Goal: Book appointment/travel/reservation

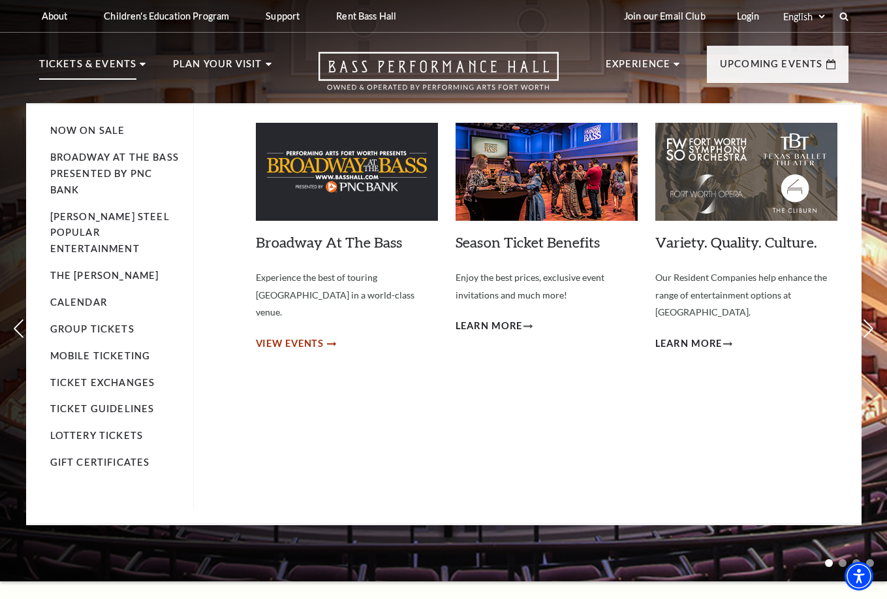
click at [284, 336] on span "View Events" at bounding box center [290, 344] width 69 height 16
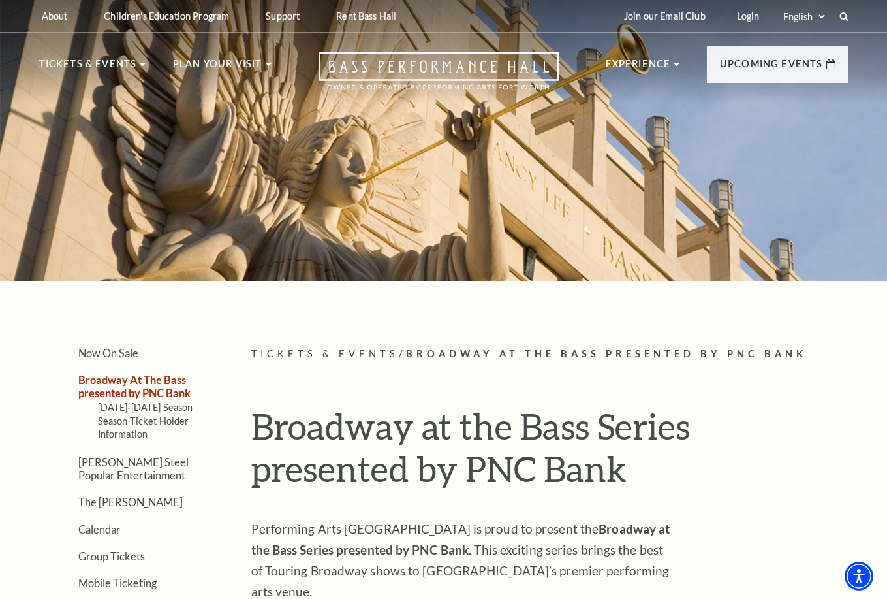
scroll to position [408, 0]
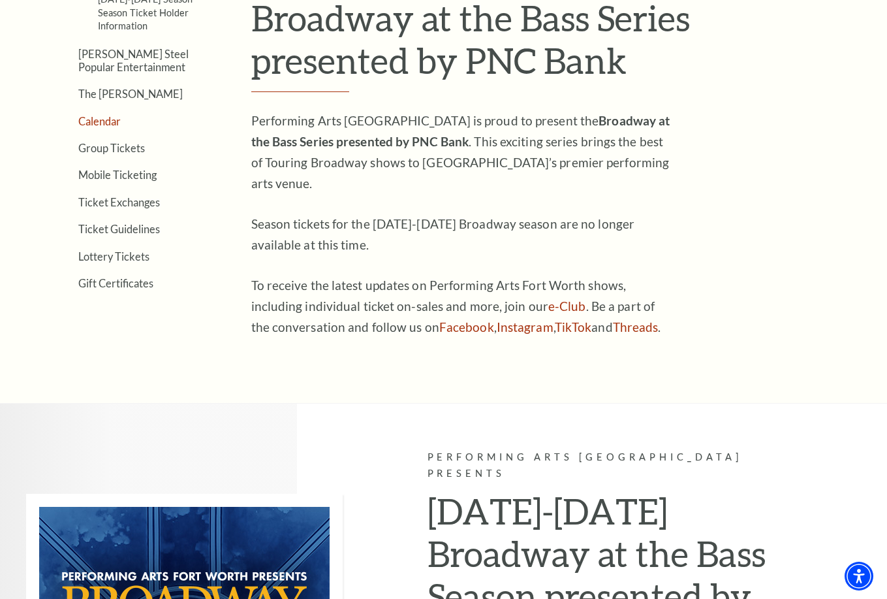
click at [114, 118] on link "Calendar" at bounding box center [99, 121] width 42 height 12
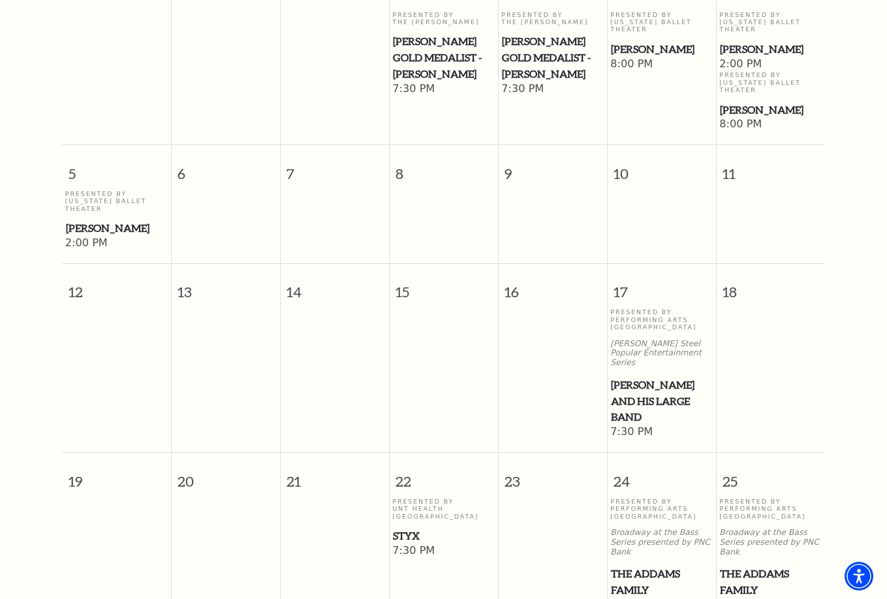
scroll to position [226, 0]
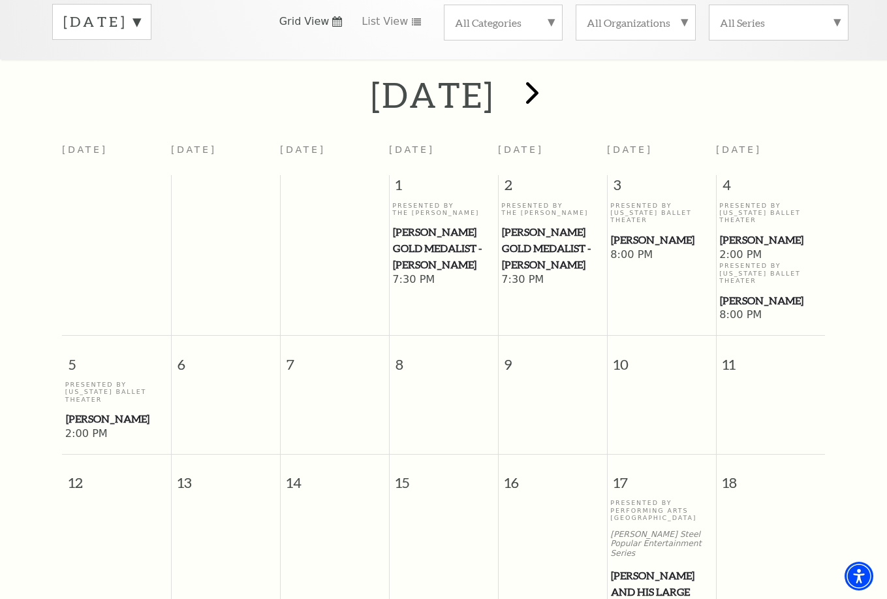
click at [551, 82] on span "next" at bounding box center [532, 92] width 37 height 37
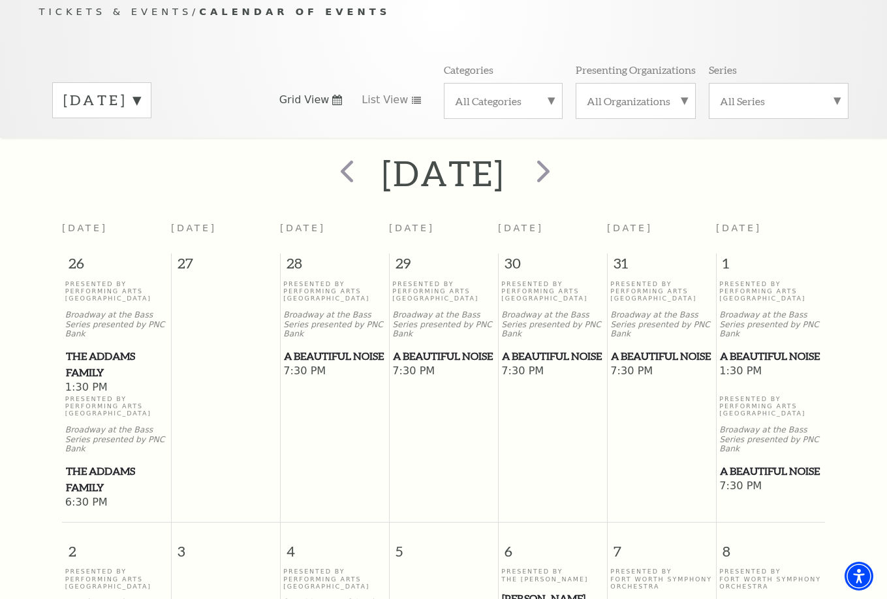
scroll to position [0, 0]
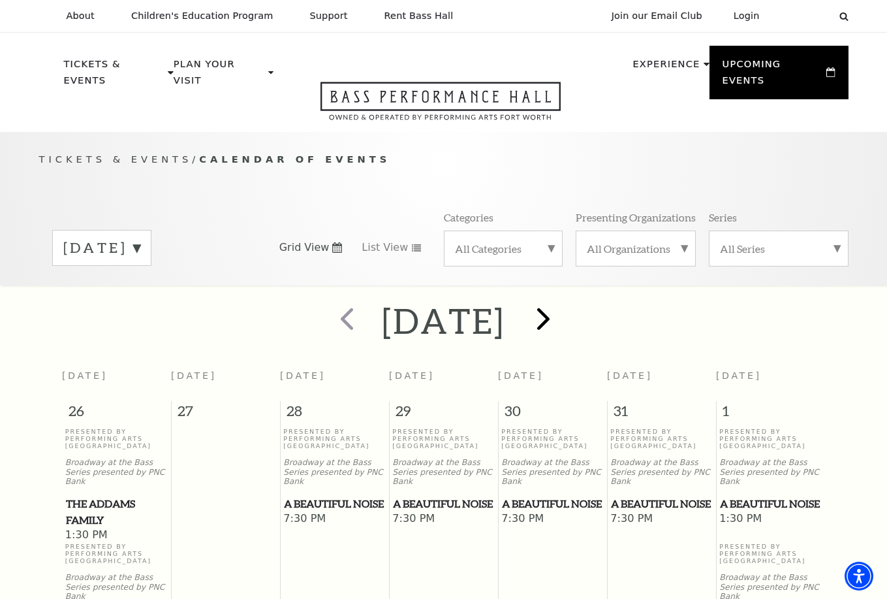
click at [562, 300] on span "next" at bounding box center [543, 318] width 37 height 37
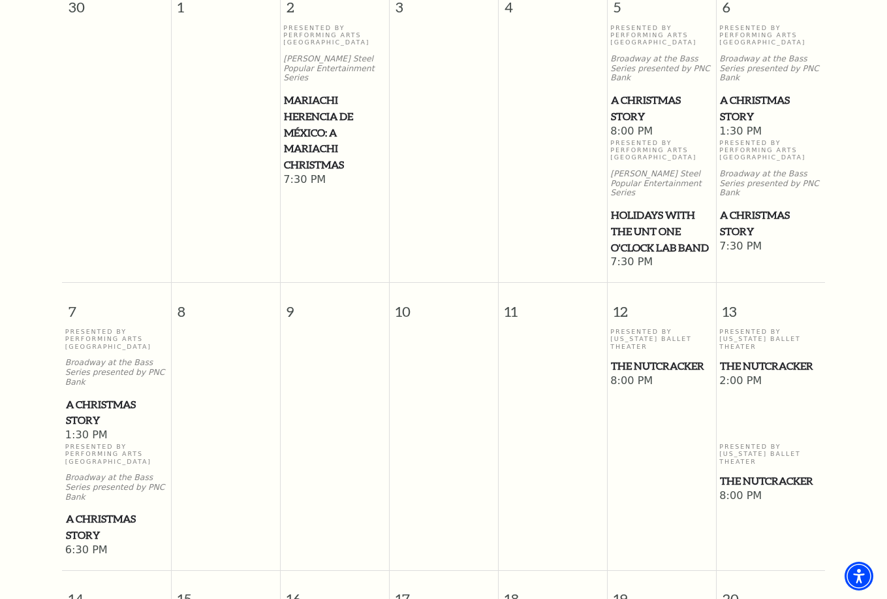
scroll to position [405, 0]
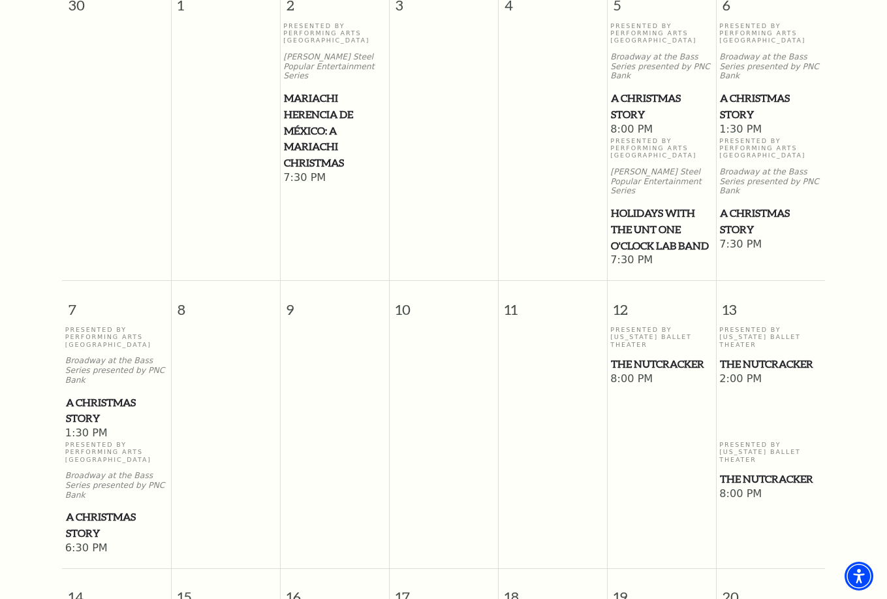
click at [748, 358] on span "The Nutcracker" at bounding box center [770, 364] width 101 height 16
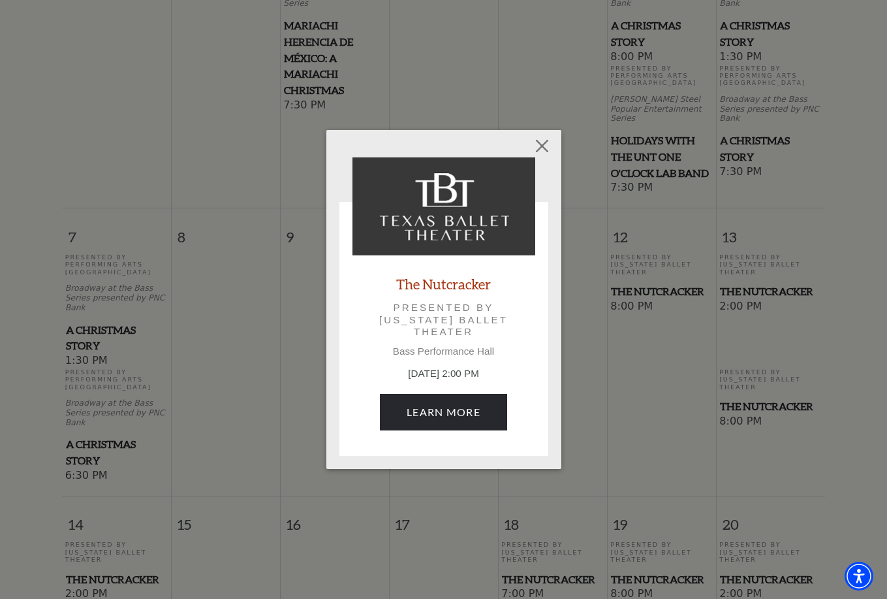
scroll to position [480, 0]
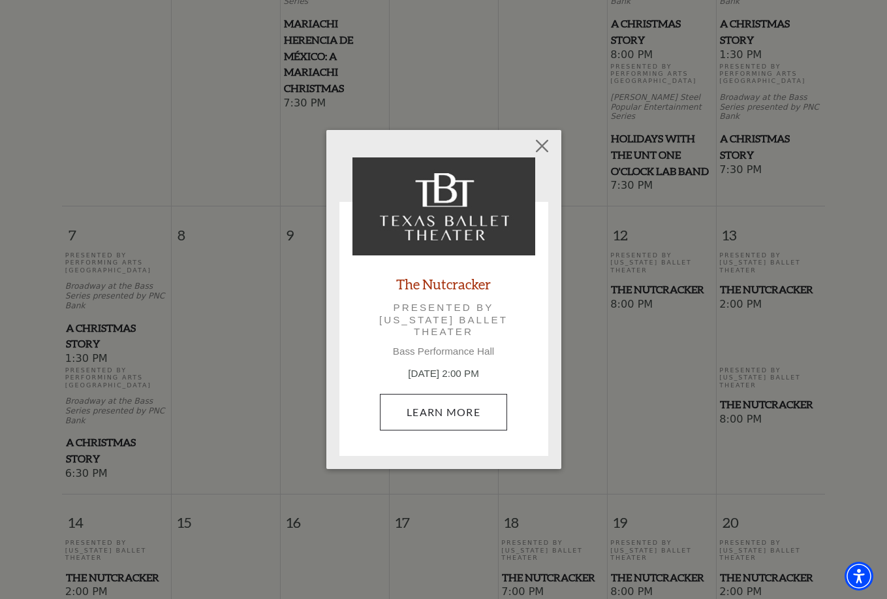
click at [432, 424] on link "Learn More" at bounding box center [443, 412] width 127 height 37
